Goal: Information Seeking & Learning: Learn about a topic

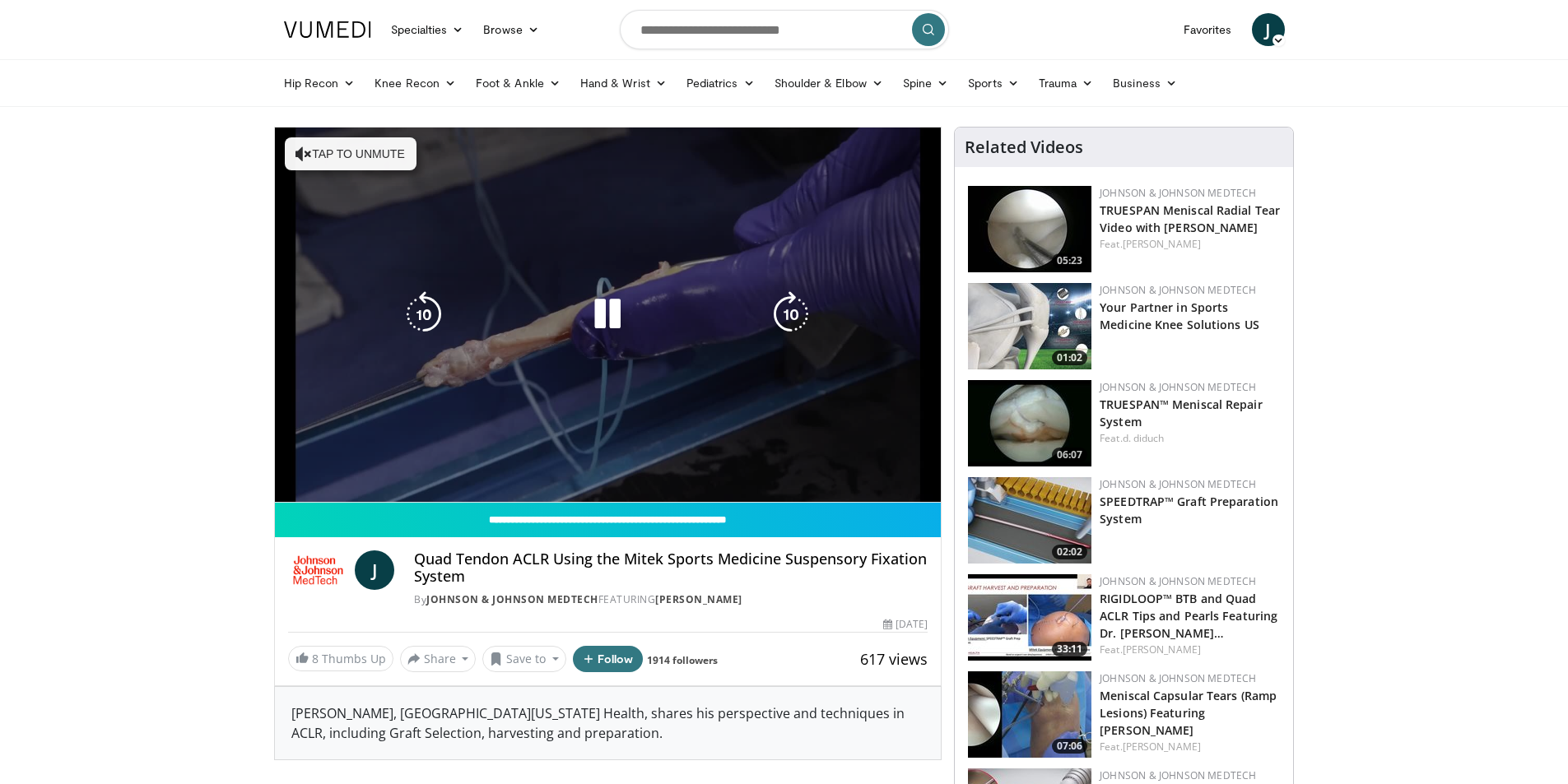
drag, startPoint x: 587, startPoint y: 214, endPoint x: 191, endPoint y: 222, distance: 396.1
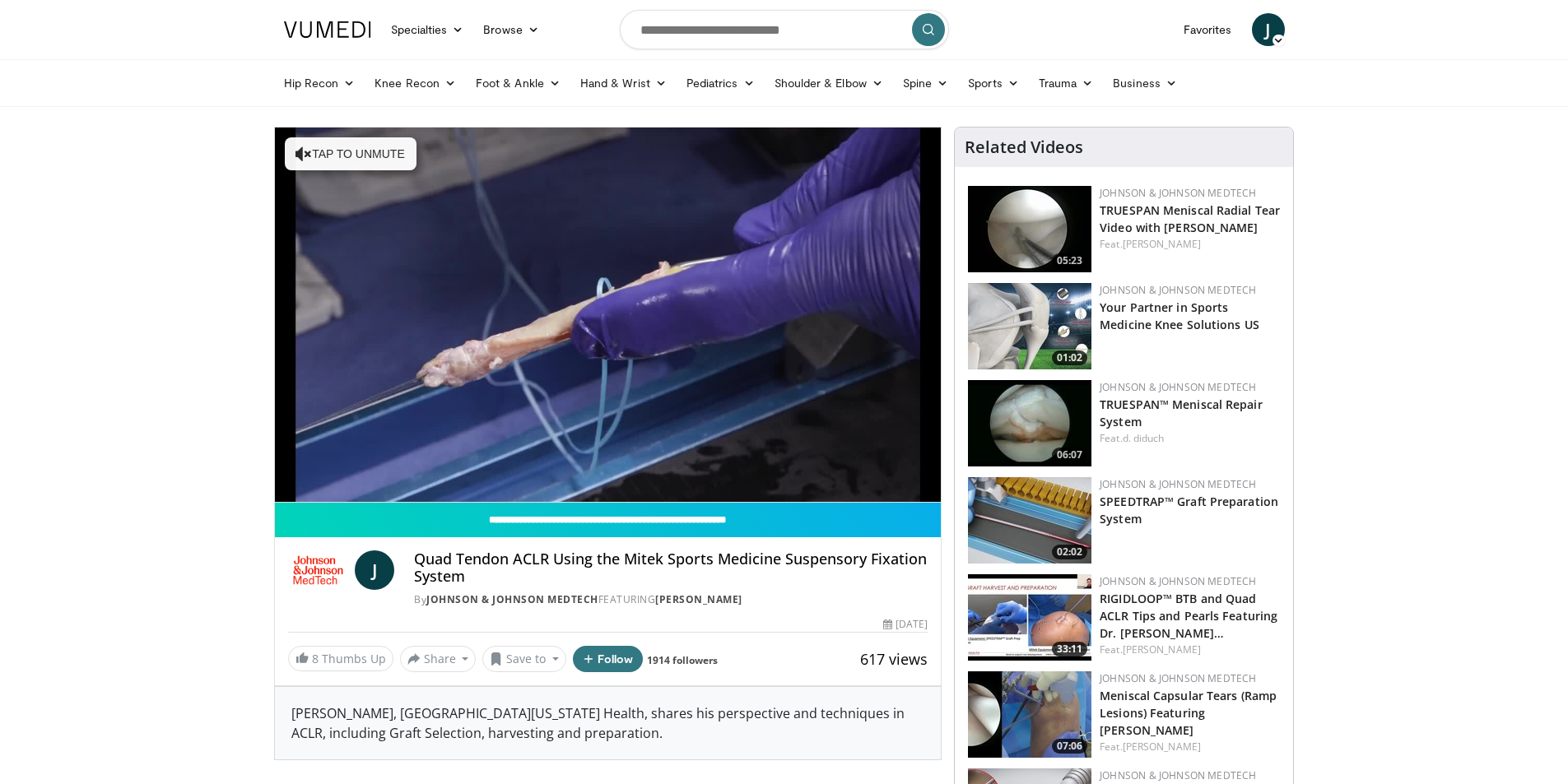
click at [668, 21] on input "Search topics, interventions" at bounding box center [784, 29] width 330 height 40
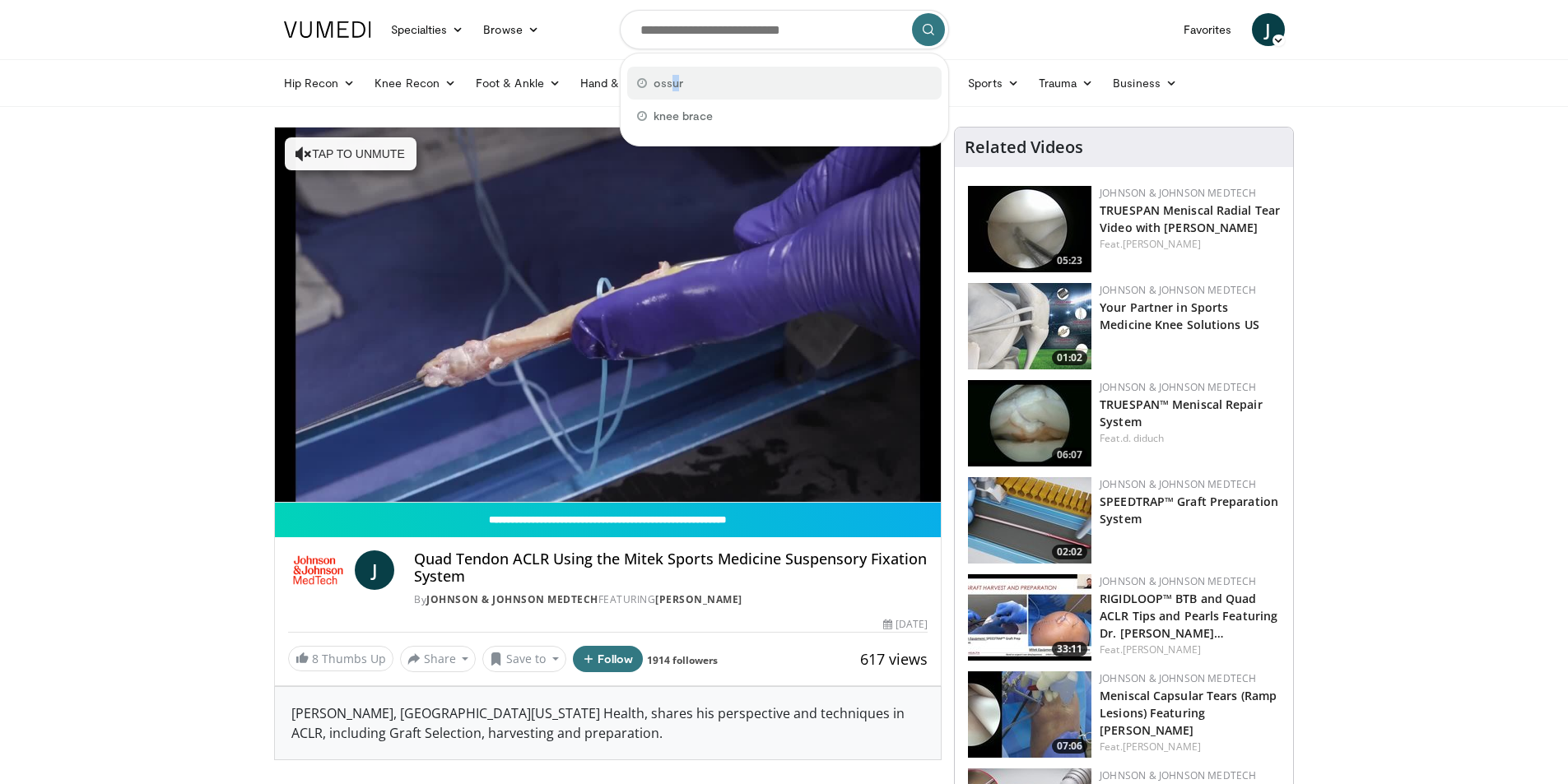
click at [675, 84] on span "ossur" at bounding box center [668, 83] width 29 height 17
type input "*****"
